Goal: Task Accomplishment & Management: Use online tool/utility

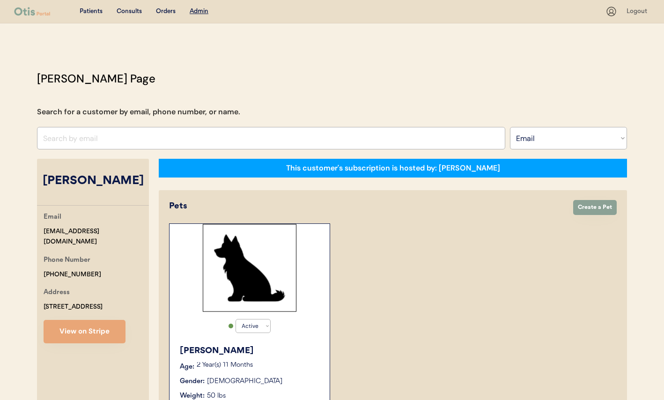
select select ""Email""
select select "true"
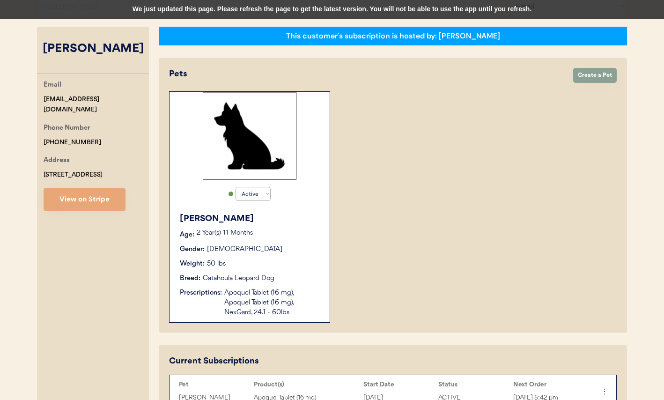
click at [228, 47] on div "This customer's subscription is hosted by: [PERSON_NAME] Create Order Create a …" at bounding box center [393, 330] width 468 height 606
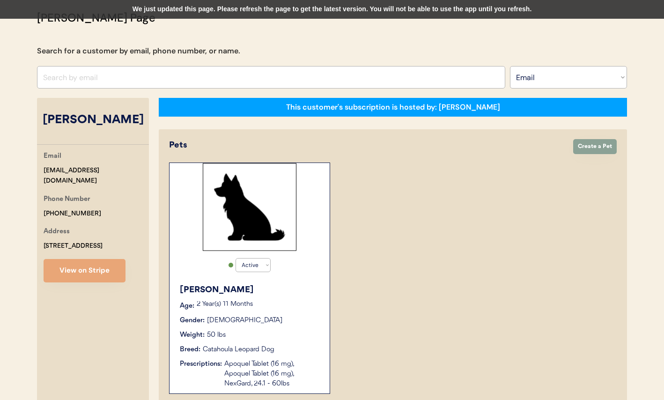
scroll to position [58, 0]
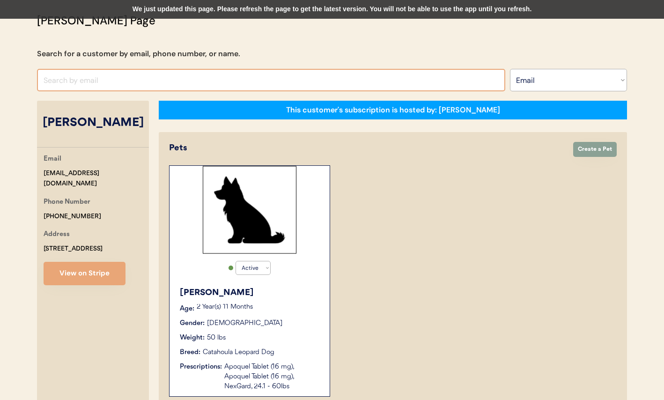
click at [131, 82] on input "input" at bounding box center [271, 80] width 468 height 22
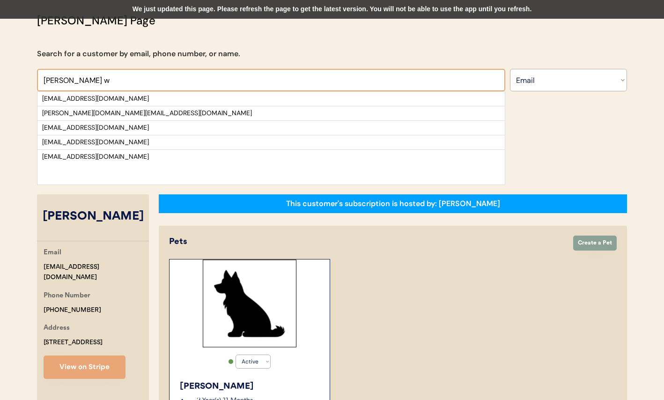
type input "[PERSON_NAME] w"
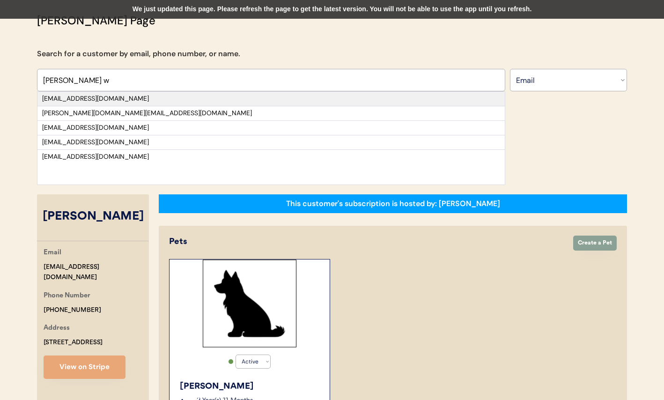
click at [161, 97] on div "[EMAIL_ADDRESS][DOMAIN_NAME]" at bounding box center [271, 98] width 458 height 9
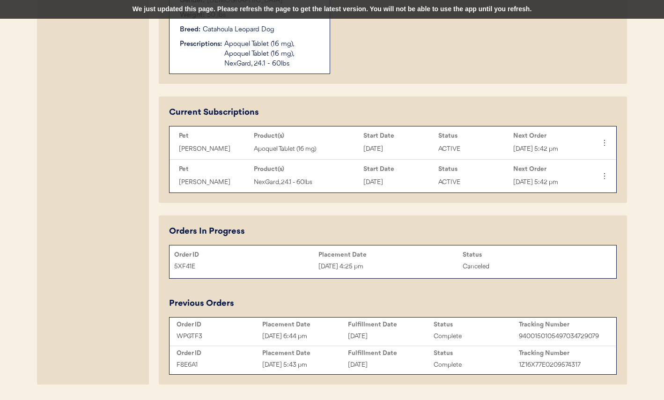
scroll to position [383, 0]
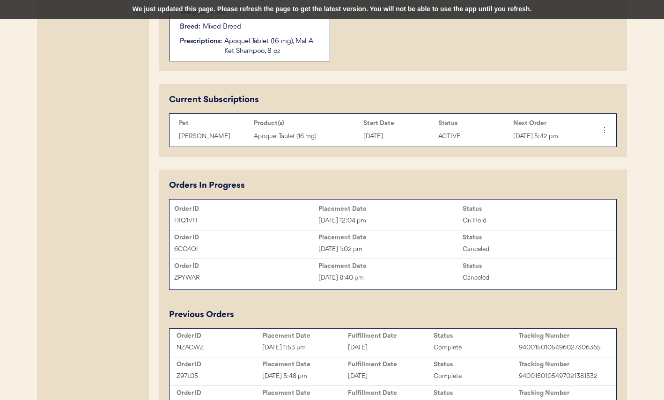
scroll to position [384, 0]
click at [283, 216] on div "HIQ1VH" at bounding box center [246, 219] width 144 height 11
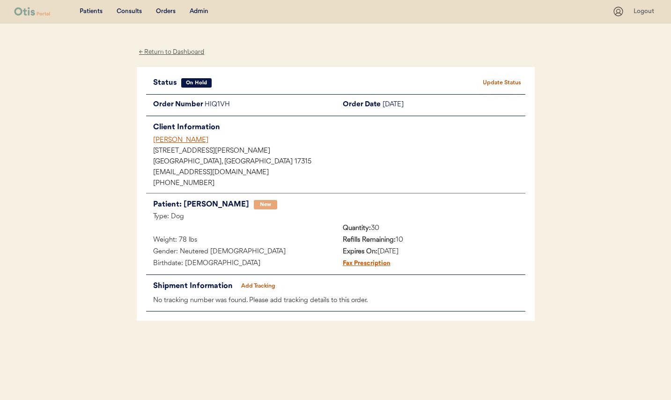
click at [491, 82] on button "Update Status" at bounding box center [501, 82] width 47 height 13
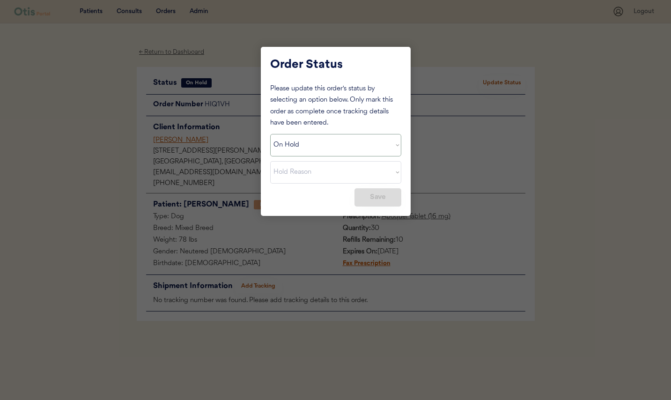
click at [332, 171] on select "Hold Reason Missing order information Incorrect order information Out of refill…" at bounding box center [335, 172] width 131 height 22
click at [335, 142] on select "Status On Hold New In Progress Complete Pending HW Consent Canceled" at bounding box center [335, 145] width 131 height 22
click at [270, 134] on select "Status On Hold New In Progress Complete Pending HW Consent Canceled" at bounding box center [335, 145] width 131 height 22
click at [328, 150] on select "Status On Hold New In Progress Complete Pending HW Consent Canceled" at bounding box center [335, 145] width 131 height 22
click at [270, 134] on select "Status On Hold New In Progress Complete Pending HW Consent Canceled" at bounding box center [335, 145] width 131 height 22
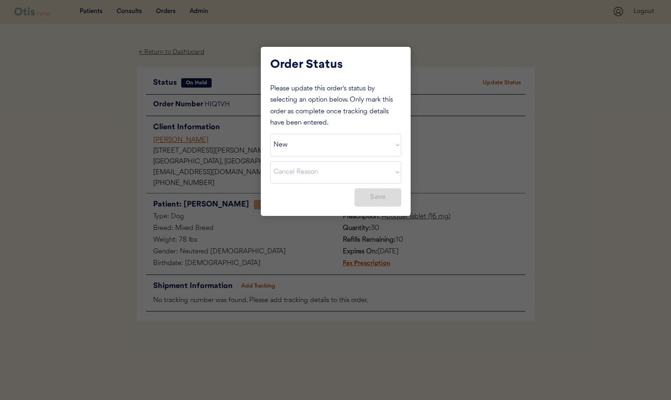
click at [329, 186] on div "Please update this order's status by selecting an option below. Only mark this …" at bounding box center [335, 144] width 131 height 123
click at [361, 194] on button "Save" at bounding box center [377, 197] width 47 height 18
click at [328, 195] on div "Please update this order's status by selecting an option below. Only mark this …" at bounding box center [335, 144] width 131 height 123
click at [329, 153] on select "Status On Hold New In Progress Complete Pending HW Consent Canceled" at bounding box center [335, 145] width 131 height 22
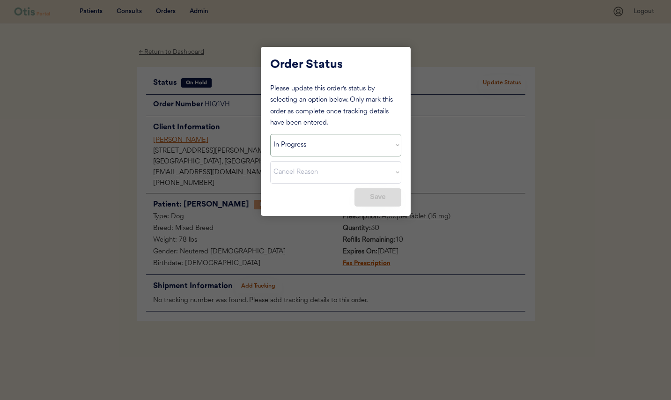
click at [270, 134] on select "Status On Hold New In Progress Complete Pending HW Consent Canceled" at bounding box center [335, 145] width 131 height 22
click at [330, 149] on select "Status On Hold New In Progress Complete Pending HW Consent Canceled" at bounding box center [335, 145] width 131 height 22
click at [270, 134] on select "Status On Hold New In Progress Complete Pending HW Consent Canceled" at bounding box center [335, 145] width 131 height 22
click at [331, 147] on select "Status On Hold New In Progress Complete Pending HW Consent Canceled" at bounding box center [335, 145] width 131 height 22
click at [270, 134] on select "Status On Hold New In Progress Complete Pending HW Consent Canceled" at bounding box center [335, 145] width 131 height 22
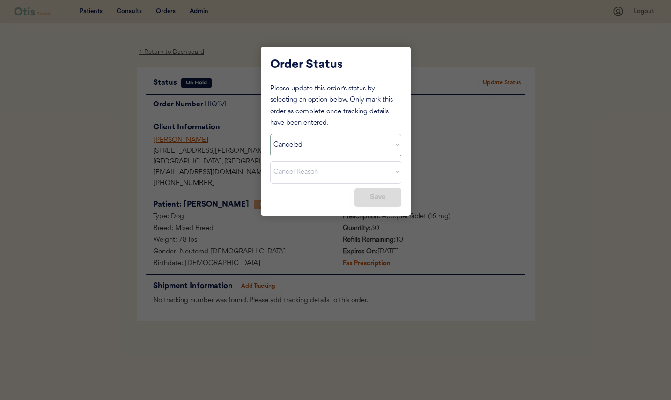
click at [336, 147] on select "Status On Hold New In Progress Complete Pending HW Consent Canceled" at bounding box center [335, 145] width 131 height 22
click at [270, 134] on select "Status On Hold New In Progress Complete Pending HW Consent Canceled" at bounding box center [335, 145] width 131 height 22
click at [322, 144] on select "Status On Hold New In Progress Complete Pending HW Consent Canceled" at bounding box center [335, 145] width 131 height 22
click at [270, 134] on select "Status On Hold New In Progress Complete Pending HW Consent Canceled" at bounding box center [335, 145] width 131 height 22
click at [323, 147] on select "Status On Hold New In Progress Complete Pending HW Consent Canceled" at bounding box center [335, 145] width 131 height 22
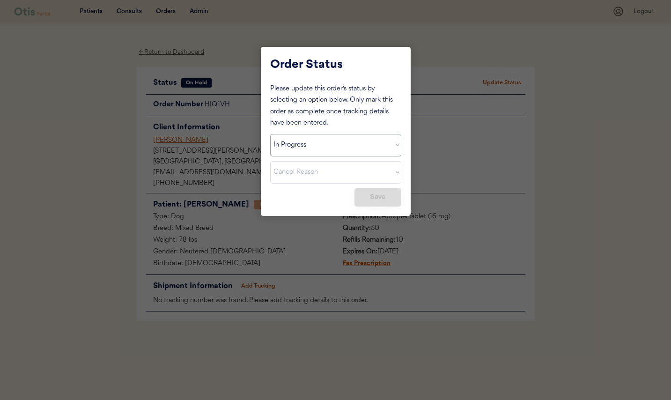
click at [270, 134] on select "Status On Hold New In Progress Complete Pending HW Consent Canceled" at bounding box center [335, 145] width 131 height 22
click at [315, 150] on select "Status On Hold New In Progress Complete Pending HW Consent Canceled" at bounding box center [335, 145] width 131 height 22
click at [270, 134] on select "Status On Hold New In Progress Complete Pending HW Consent Canceled" at bounding box center [335, 145] width 131 height 22
click at [309, 148] on select "Status On Hold New In Progress Complete Pending HW Consent Canceled" at bounding box center [335, 145] width 131 height 22
click at [270, 134] on select "Status On Hold New In Progress Complete Pending HW Consent Canceled" at bounding box center [335, 145] width 131 height 22
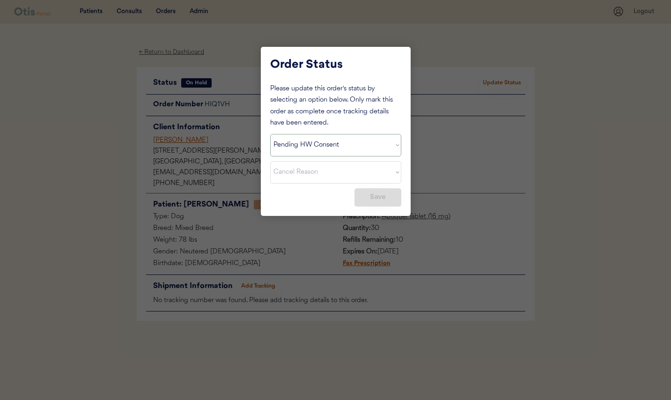
click at [312, 147] on select "Status On Hold New In Progress Complete Pending HW Consent Canceled" at bounding box center [335, 145] width 131 height 22
select select ""on_hold""
click at [270, 134] on select "Status On Hold New In Progress Complete Pending HW Consent Canceled" at bounding box center [335, 145] width 131 height 22
click at [524, 136] on div at bounding box center [335, 200] width 671 height 400
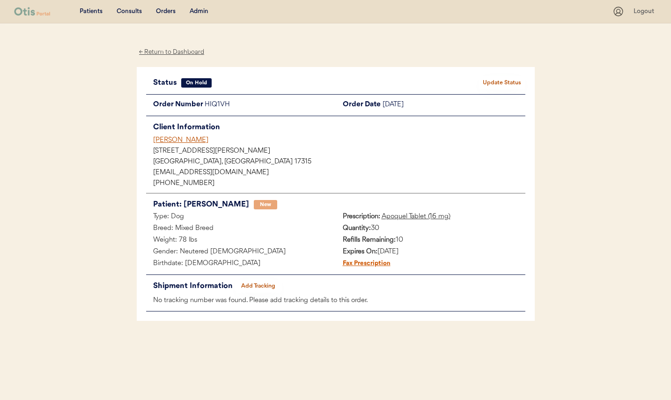
click at [492, 82] on button "Update Status" at bounding box center [501, 82] width 47 height 13
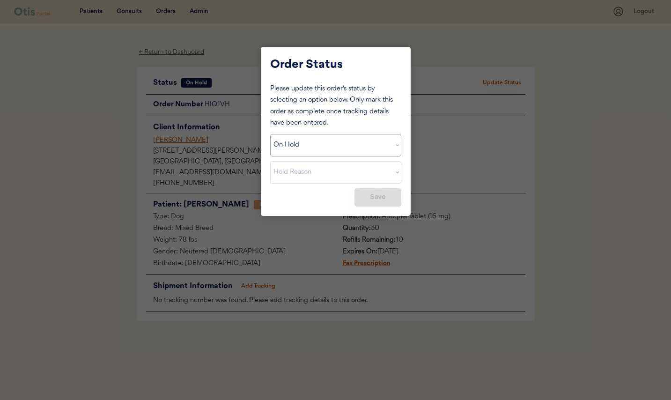
click at [343, 149] on select "Status On Hold New In Progress Complete Pending HW Consent Canceled" at bounding box center [335, 145] width 131 height 22
select select ""in_progress""
click at [270, 134] on select "Status On Hold New In Progress Complete Pending HW Consent Canceled" at bounding box center [335, 145] width 131 height 22
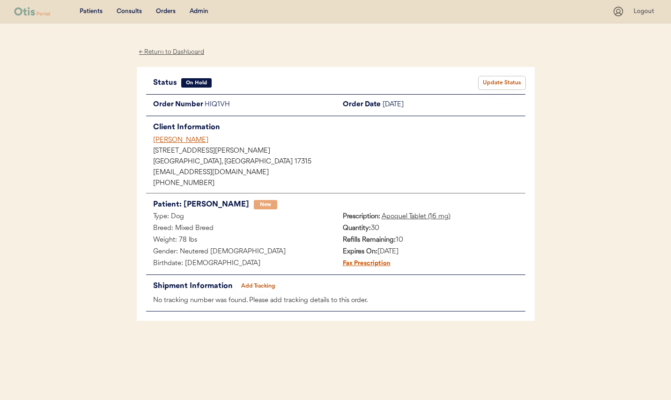
click at [517, 82] on button "Update Status" at bounding box center [501, 82] width 47 height 13
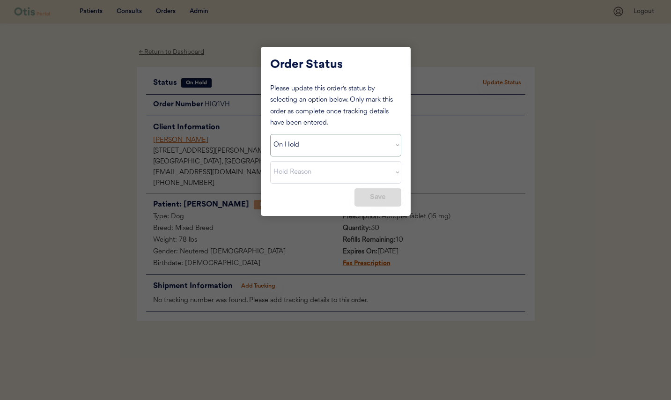
click at [385, 144] on select "Status On Hold New In Progress Complete Pending HW Consent Canceled" at bounding box center [335, 145] width 131 height 22
click at [270, 134] on select "Status On Hold New In Progress Complete Pending HW Consent Canceled" at bounding box center [335, 145] width 131 height 22
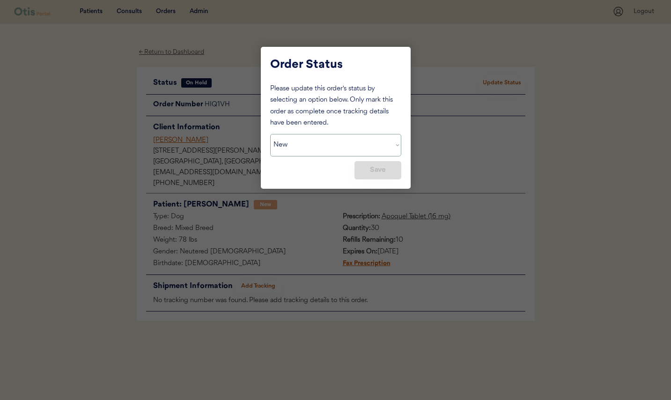
click at [371, 144] on select "Status On Hold New In Progress Complete Pending HW Consent Canceled" at bounding box center [335, 145] width 131 height 22
click at [379, 174] on button "Save" at bounding box center [377, 170] width 47 height 18
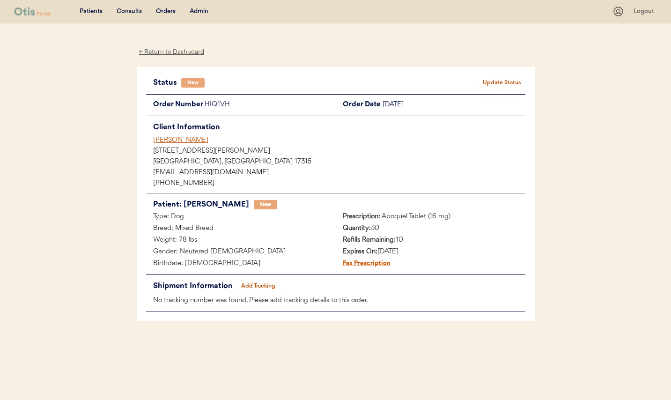
click at [507, 83] on button "Update Status" at bounding box center [501, 82] width 47 height 13
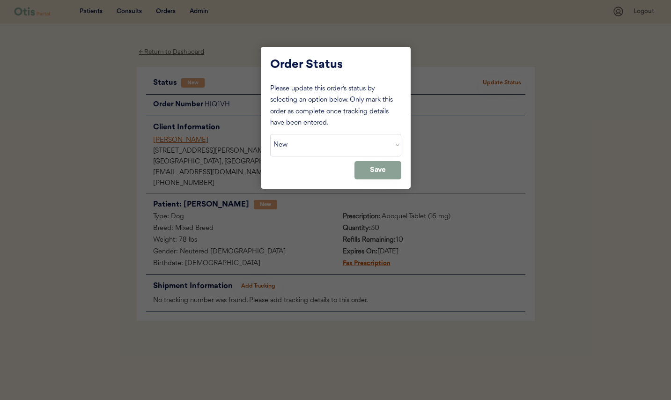
click at [330, 151] on select "Status On Hold New In Progress Complete Pending HW Consent Canceled" at bounding box center [335, 145] width 131 height 22
select select ""on_hold""
click at [270, 134] on select "Status On Hold New In Progress Complete Pending HW Consent Canceled" at bounding box center [335, 145] width 131 height 22
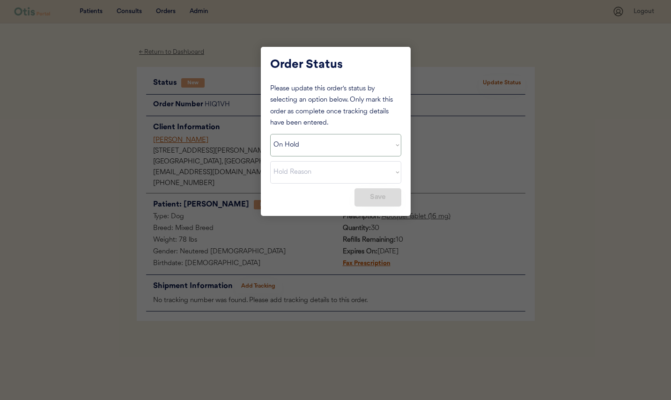
click at [326, 168] on select "Hold Reason Missing order information Incorrect order information Out of refill…" at bounding box center [335, 172] width 131 height 22
select select ""other""
click at [270, 161] on select "Hold Reason Missing order information Incorrect order information Out of refill…" at bounding box center [335, 172] width 131 height 22
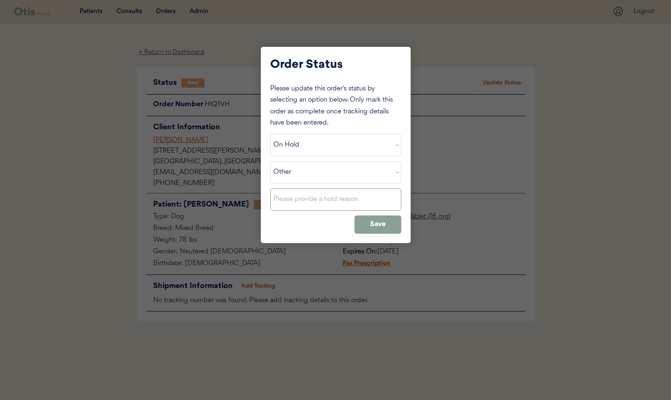
click at [309, 200] on input "input" at bounding box center [335, 199] width 131 height 22
type input "Order not needed"
click at [362, 220] on button "Save" at bounding box center [377, 224] width 47 height 18
select select ""PLACEHOLDER_1427118222253""
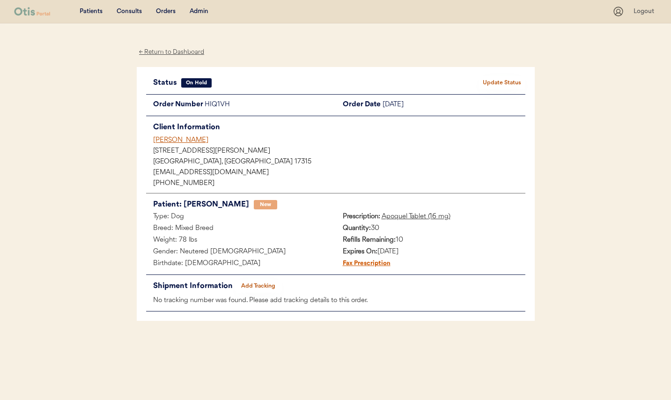
click at [512, 82] on button "Update Status" at bounding box center [501, 82] width 47 height 13
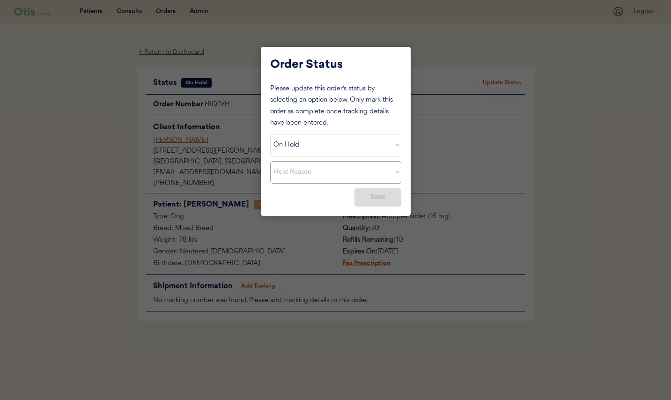
click at [344, 175] on select "Hold Reason Missing order information Incorrect order information Out of refill…" at bounding box center [335, 172] width 131 height 22
click at [319, 148] on select "Status On Hold New In Progress Complete Pending HW Consent Canceled" at bounding box center [335, 145] width 131 height 22
click at [270, 134] on select "Status On Hold New In Progress Complete Pending HW Consent Canceled" at bounding box center [335, 145] width 131 height 22
click at [341, 149] on select "Status On Hold New In Progress Complete Pending HW Consent Canceled" at bounding box center [335, 145] width 131 height 22
click at [270, 134] on select "Status On Hold New In Progress Complete Pending HW Consent Canceled" at bounding box center [335, 145] width 131 height 22
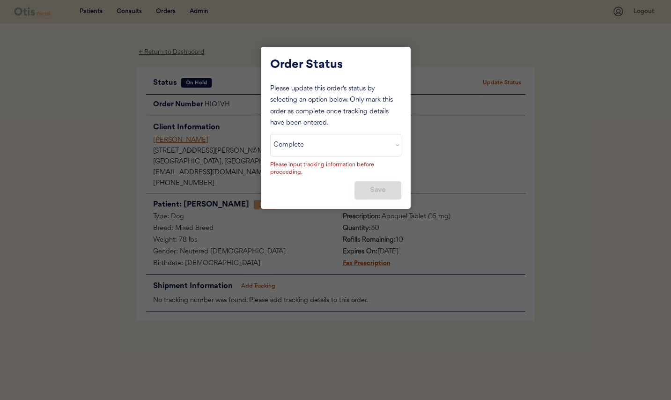
click at [340, 147] on select "Status On Hold New In Progress Complete Pending HW Consent Canceled" at bounding box center [335, 145] width 131 height 22
click at [270, 134] on select "Status On Hold New In Progress Complete Pending HW Consent Canceled" at bounding box center [335, 145] width 131 height 22
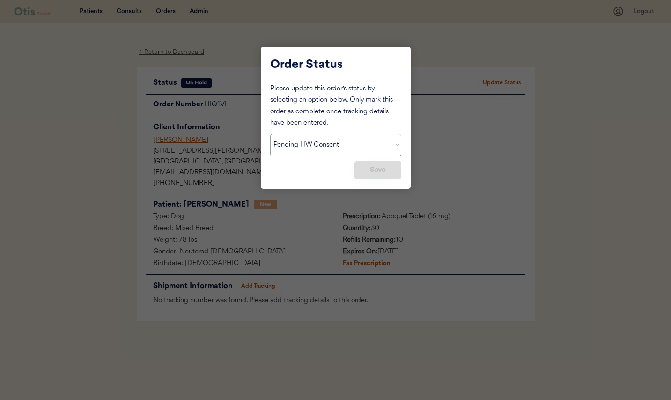
click at [341, 142] on select "Status On Hold New In Progress Complete Pending HW Consent Canceled" at bounding box center [335, 145] width 131 height 22
select select ""in_progress""
click at [270, 134] on select "Status On Hold New In Progress Complete Pending HW Consent Canceled" at bounding box center [335, 145] width 131 height 22
